Goal: Find specific page/section: Find specific page/section

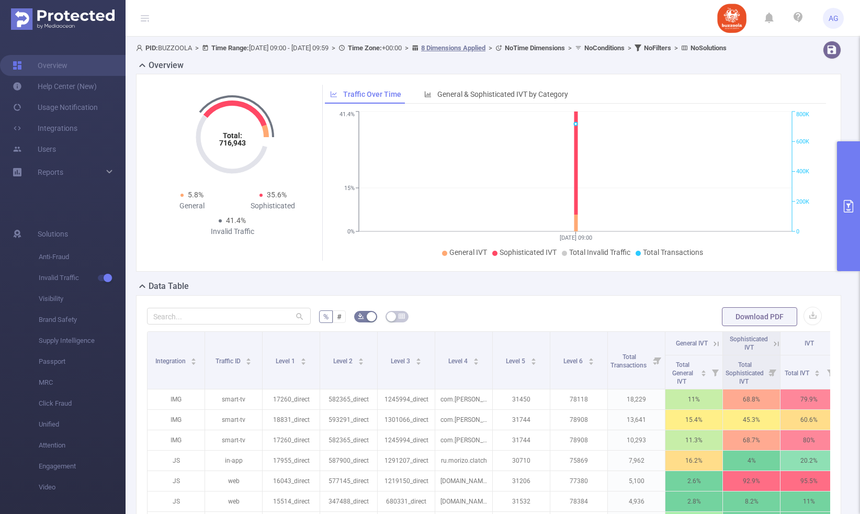
click at [850, 227] on button "primary" at bounding box center [848, 206] width 23 height 130
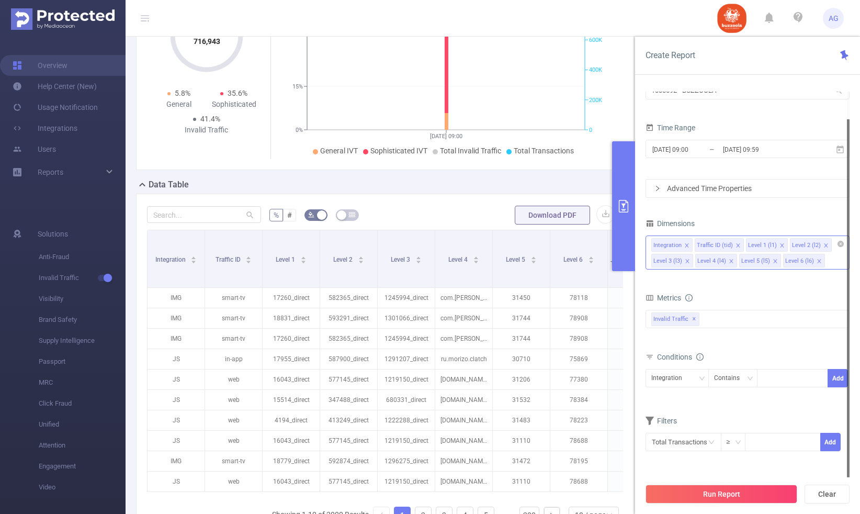
scroll to position [115, 0]
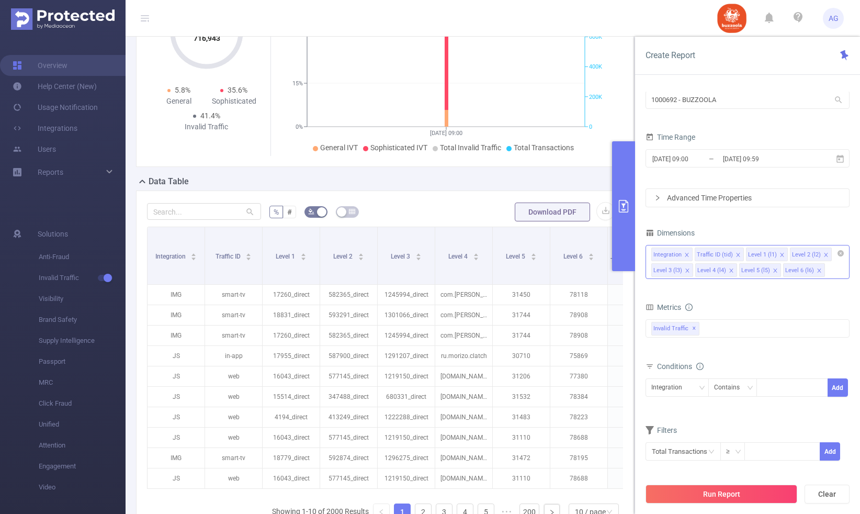
click at [687, 254] on icon "icon: close" at bounding box center [687, 254] width 5 height 5
click at [694, 255] on icon "icon: close" at bounding box center [695, 255] width 4 height 4
click at [690, 388] on div "Level 1 (l1)" at bounding box center [678, 387] width 52 height 17
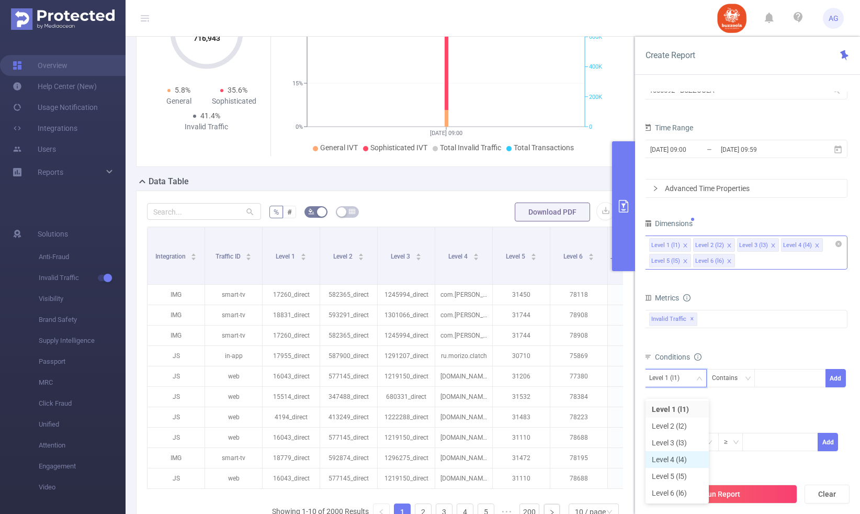
click at [684, 457] on li "Level 4 (l4)" at bounding box center [677, 459] width 63 height 17
click at [793, 384] on div at bounding box center [790, 377] width 60 height 17
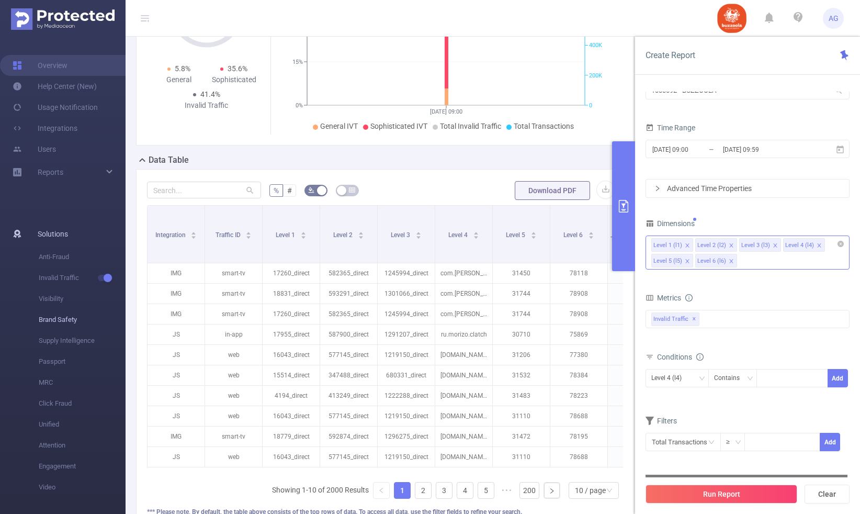
scroll to position [142, 0]
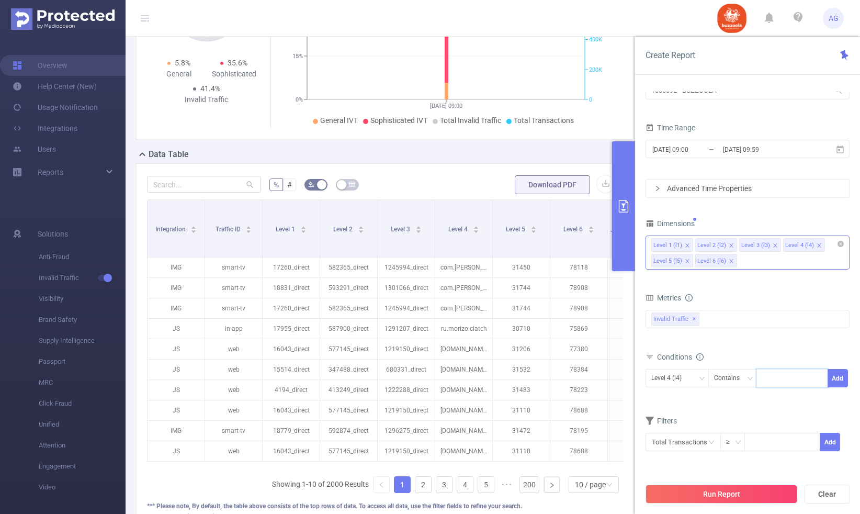
click at [688, 246] on icon "icon: close" at bounding box center [688, 245] width 4 height 4
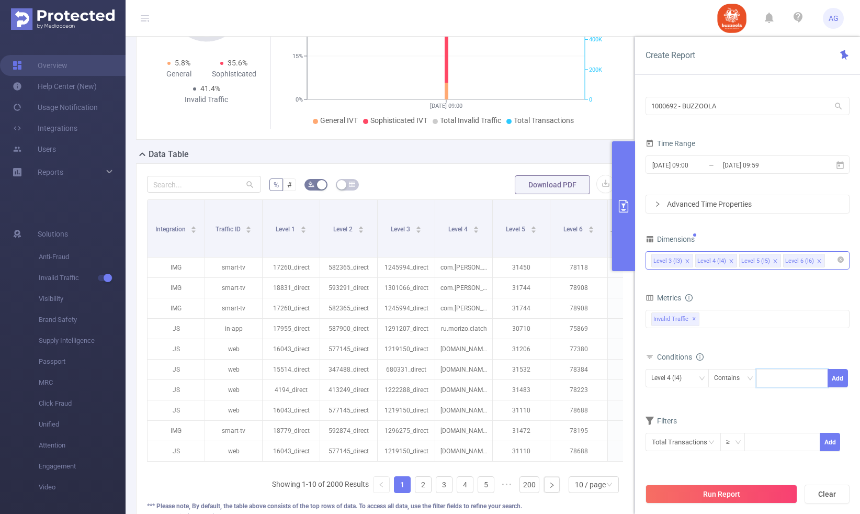
click at [688, 262] on icon "icon: close" at bounding box center [688, 261] width 4 height 4
click at [787, 256] on div "Level 4 (l4) Level 5 (l5) Level 6 (l6)" at bounding box center [748, 260] width 193 height 17
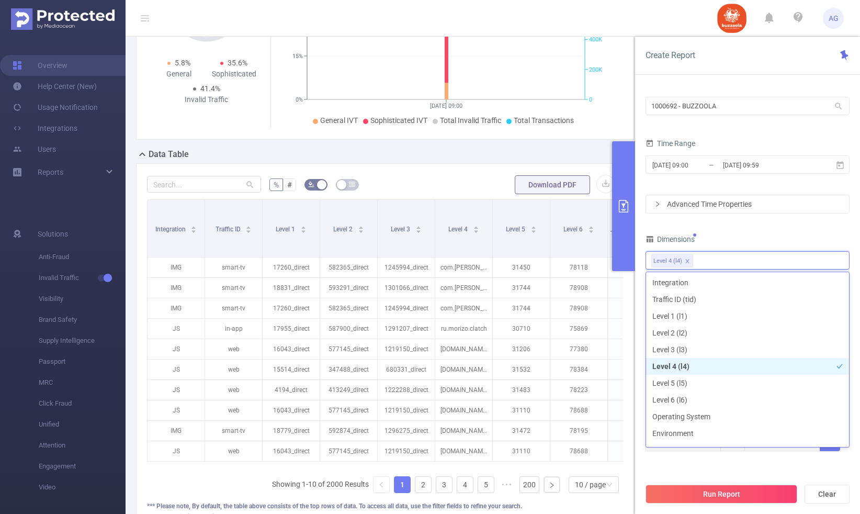
click at [782, 240] on div "Dimensions" at bounding box center [748, 240] width 204 height 17
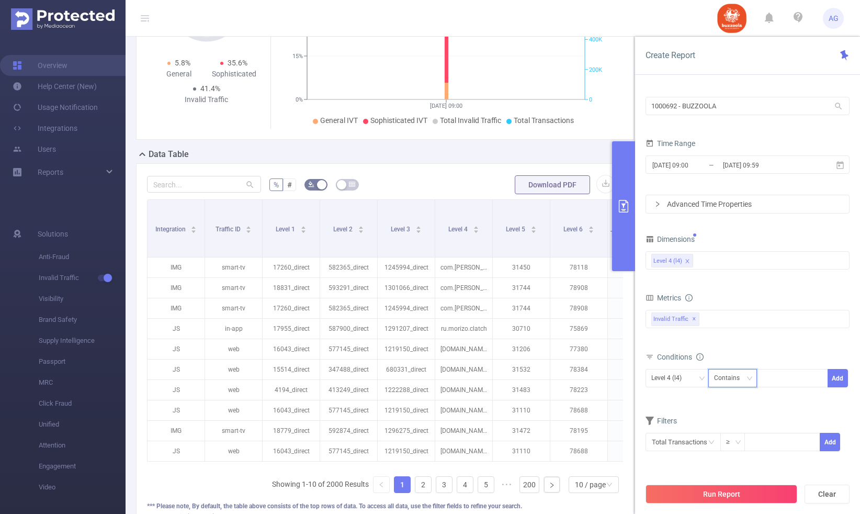
click at [735, 383] on div "Contains" at bounding box center [730, 377] width 33 height 17
click at [730, 416] on li "Is" at bounding box center [743, 416] width 70 height 17
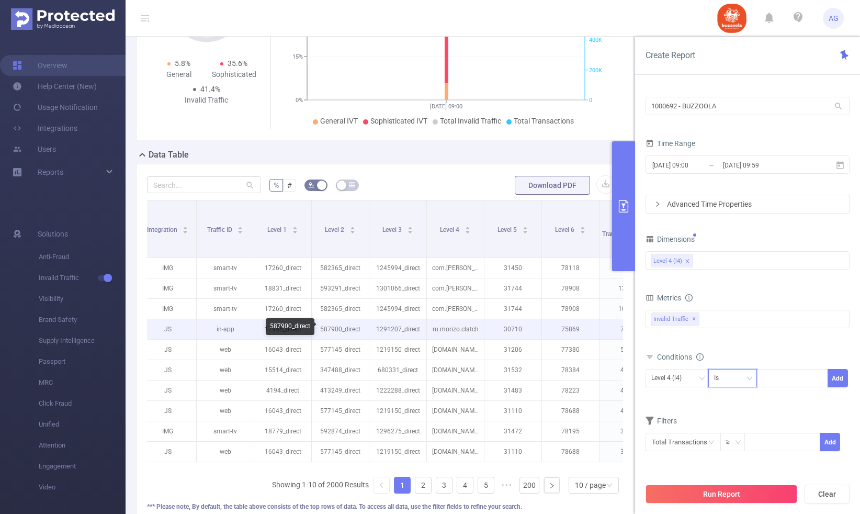
scroll to position [141, 0]
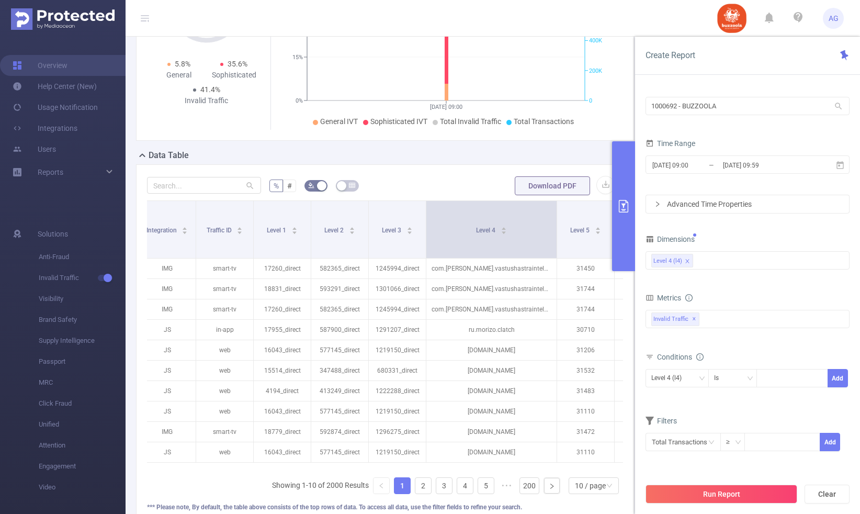
drag, startPoint x: 482, startPoint y: 210, endPoint x: 555, endPoint y: 210, distance: 73.3
click at [555, 210] on span at bounding box center [556, 229] width 5 height 57
